Goal: Information Seeking & Learning: Learn about a topic

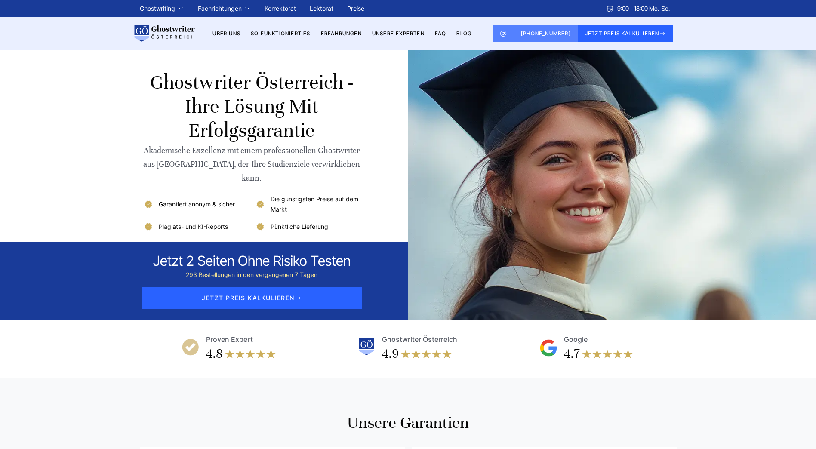
click at [388, 32] on link "Unsere Experten" at bounding box center [398, 33] width 52 height 6
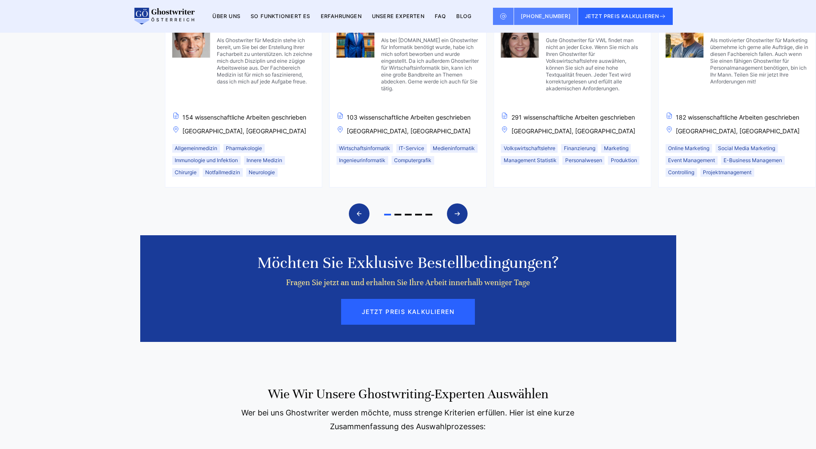
scroll to position [732, 0]
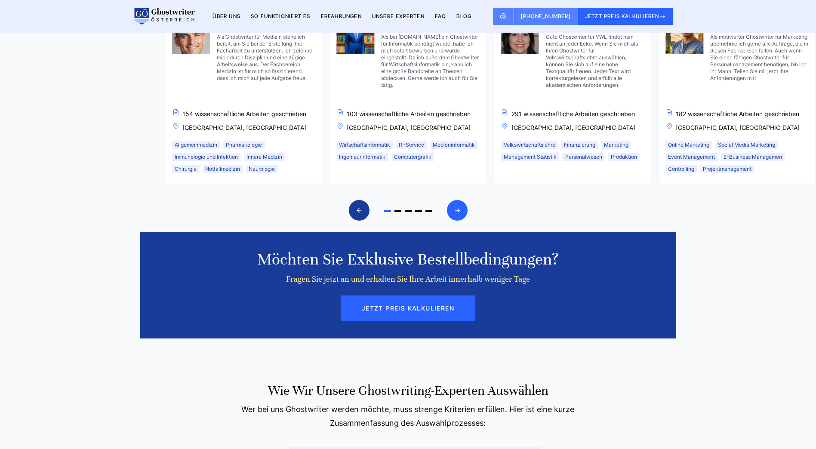
click at [454, 214] on icon "Next slide" at bounding box center [457, 210] width 7 height 21
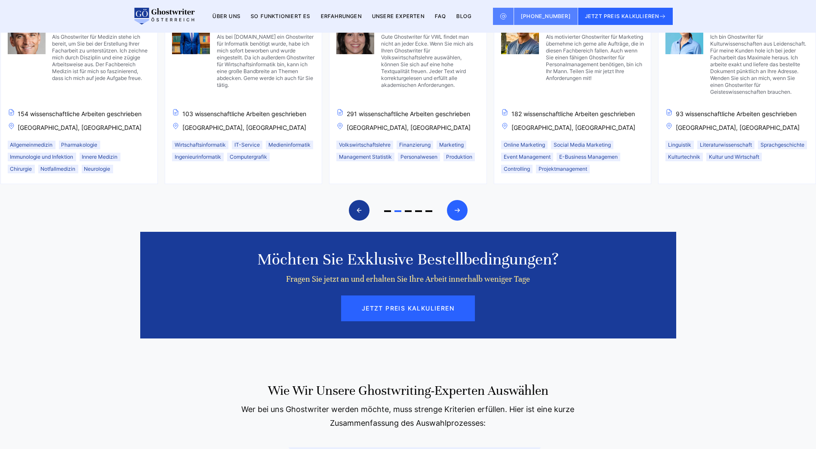
click at [454, 214] on icon "Next slide" at bounding box center [457, 210] width 7 height 21
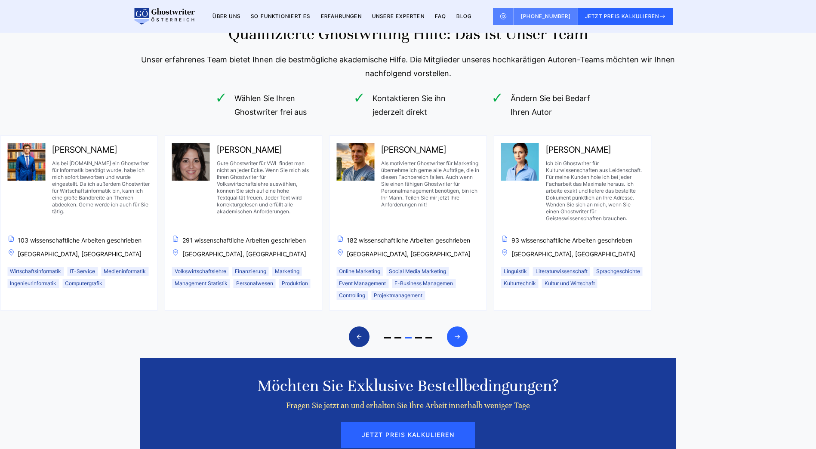
scroll to position [602, 0]
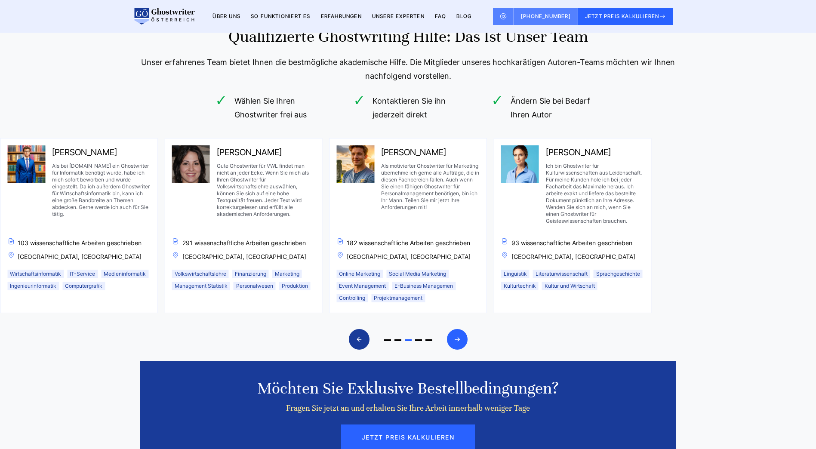
click at [457, 333] on icon "Next slide" at bounding box center [457, 339] width 7 height 21
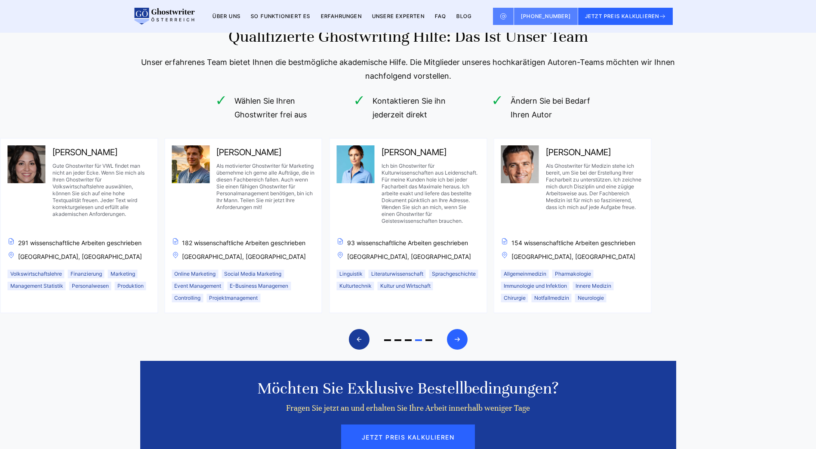
click at [457, 333] on icon "Next slide" at bounding box center [457, 339] width 7 height 21
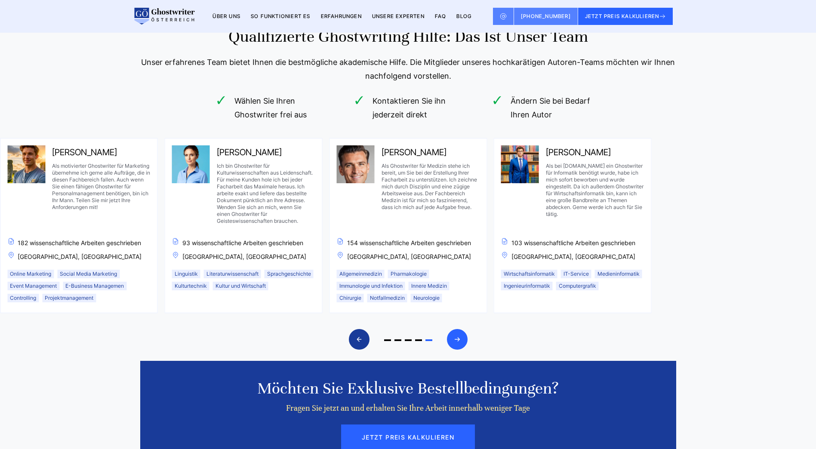
click at [457, 333] on icon "Next slide" at bounding box center [457, 339] width 7 height 21
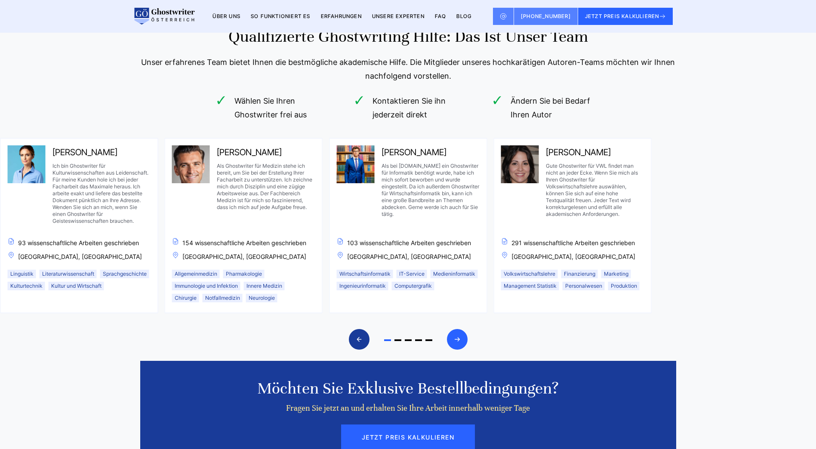
click at [457, 333] on icon "Next slide" at bounding box center [457, 339] width 7 height 21
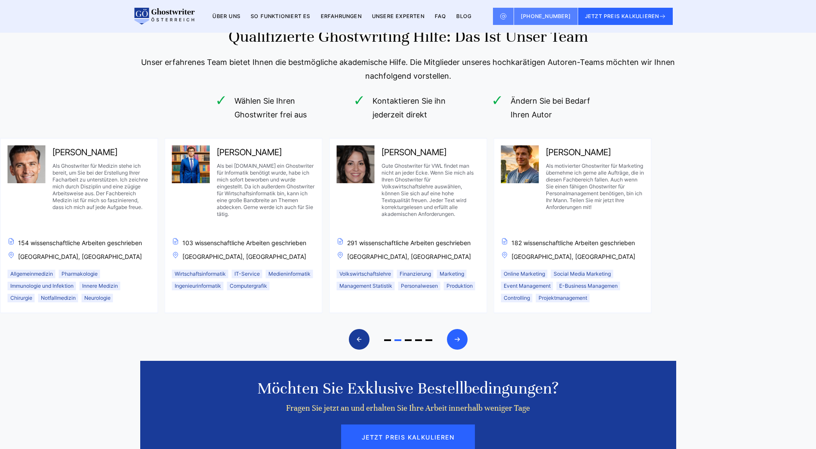
click at [457, 333] on icon "Next slide" at bounding box center [457, 339] width 7 height 21
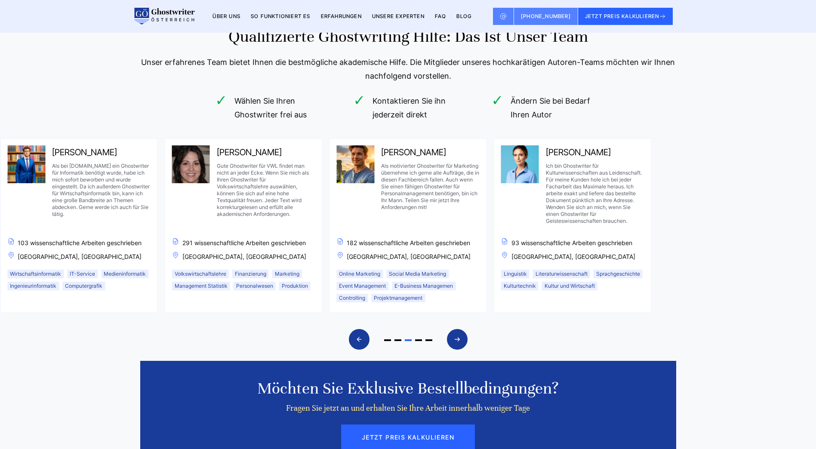
click at [196, 174] on img "2 / 5" at bounding box center [191, 164] width 38 height 38
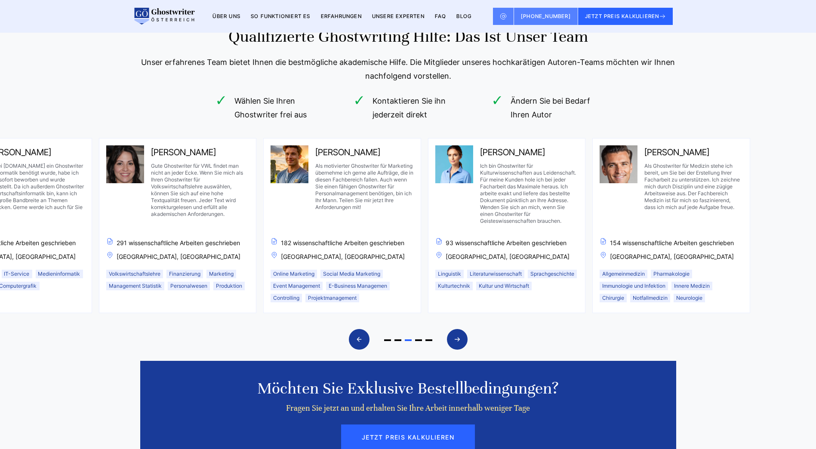
click at [202, 147] on div "Lena Schmidt Gute Ghostwriter für VWL findet man nicht an jeder Ecke. Wenn Sie …" at bounding box center [200, 188] width 98 height 86
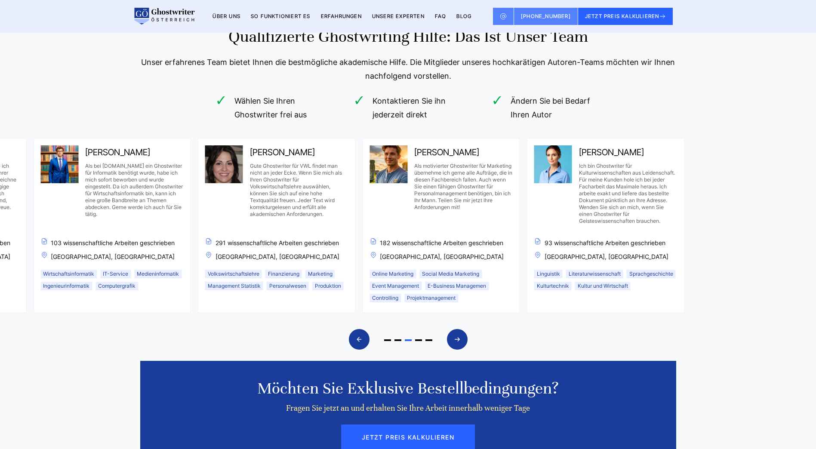
click at [254, 151] on span "[PERSON_NAME]" at bounding box center [282, 152] width 65 height 14
